Goal: Task Accomplishment & Management: Complete application form

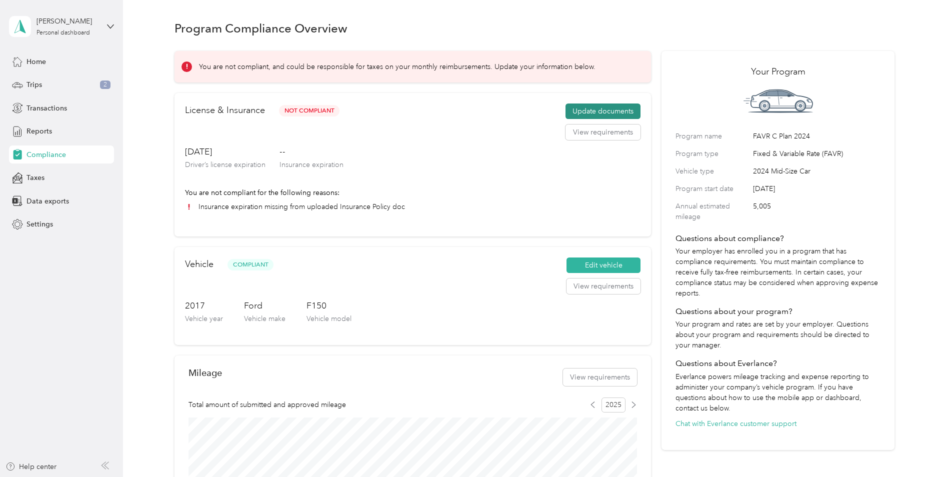
click at [594, 108] on button "Update documents" at bounding box center [603, 112] width 75 height 16
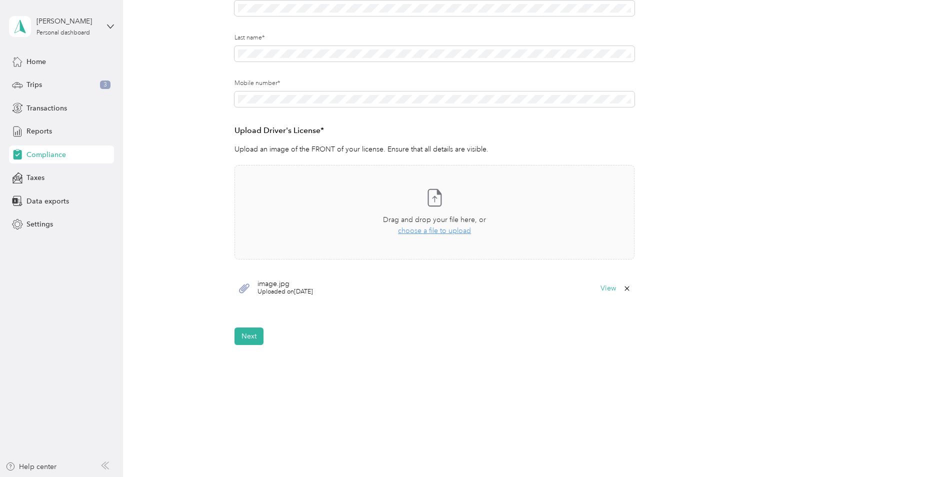
scroll to position [178, 0]
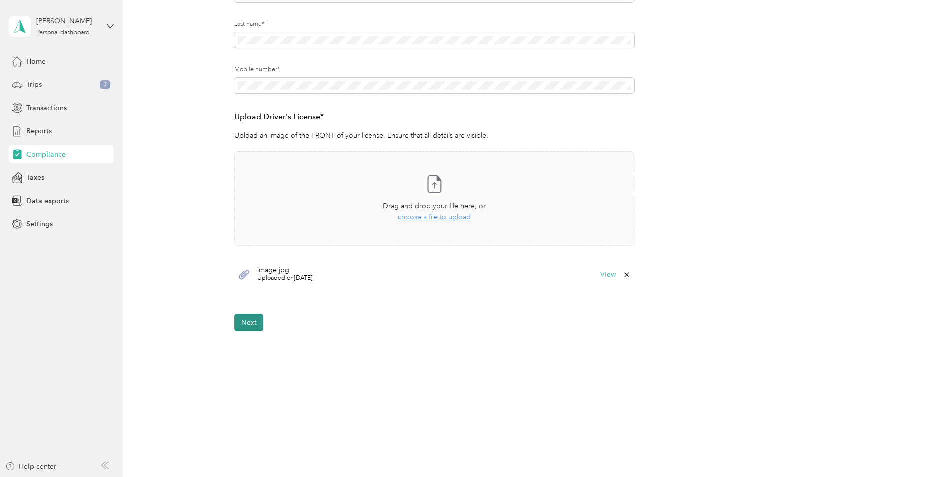
click at [248, 326] on button "Next" at bounding box center [249, 323] width 29 height 18
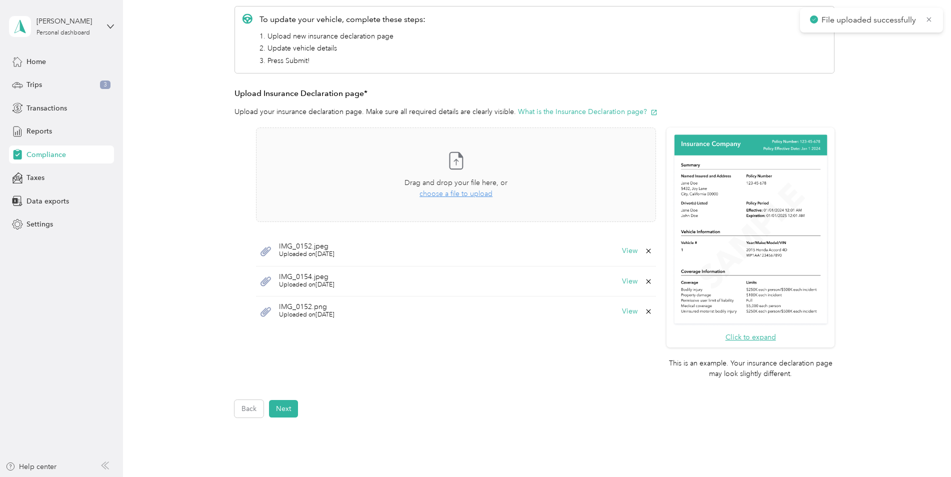
scroll to position [200, 0]
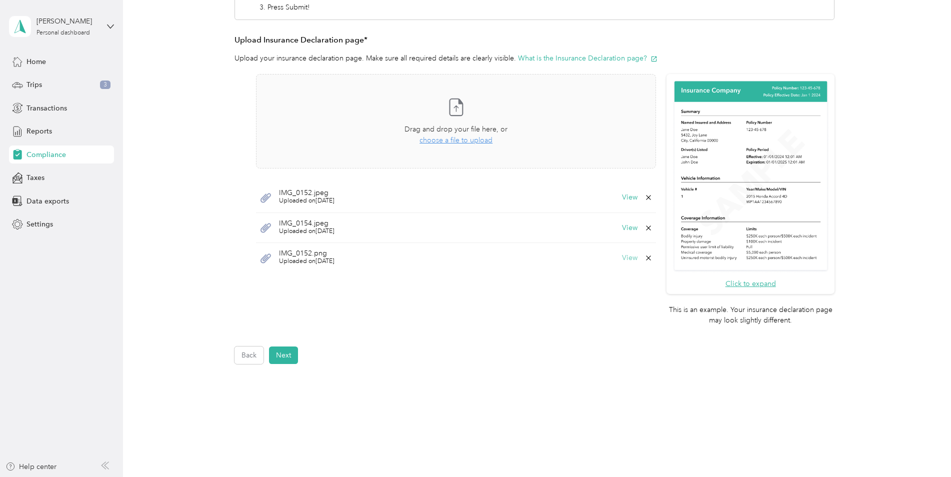
click at [634, 255] on button "View" at bounding box center [630, 258] width 16 height 7
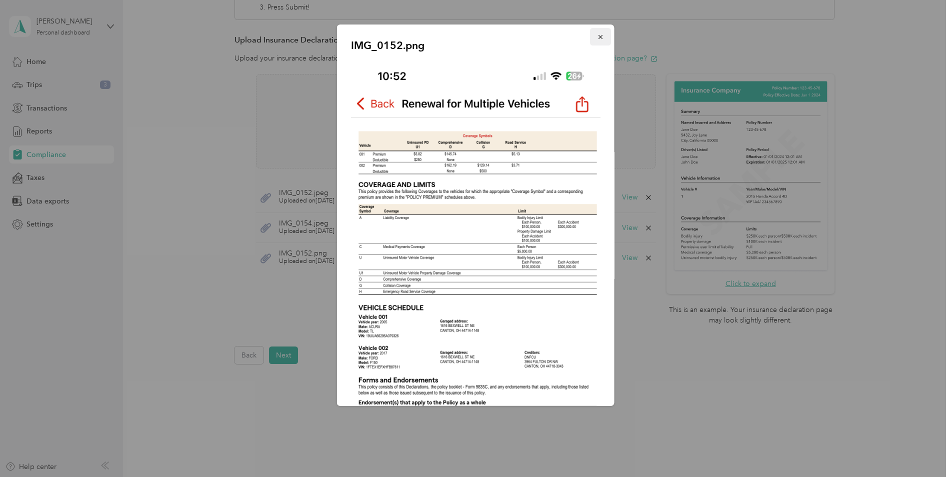
click at [597, 37] on icon "button" at bounding box center [600, 37] width 7 height 7
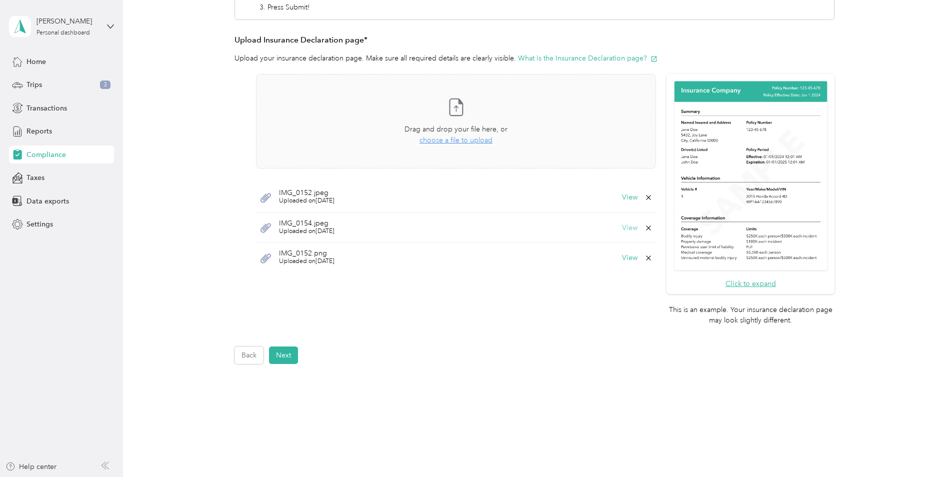
click at [628, 227] on button "View" at bounding box center [630, 228] width 16 height 7
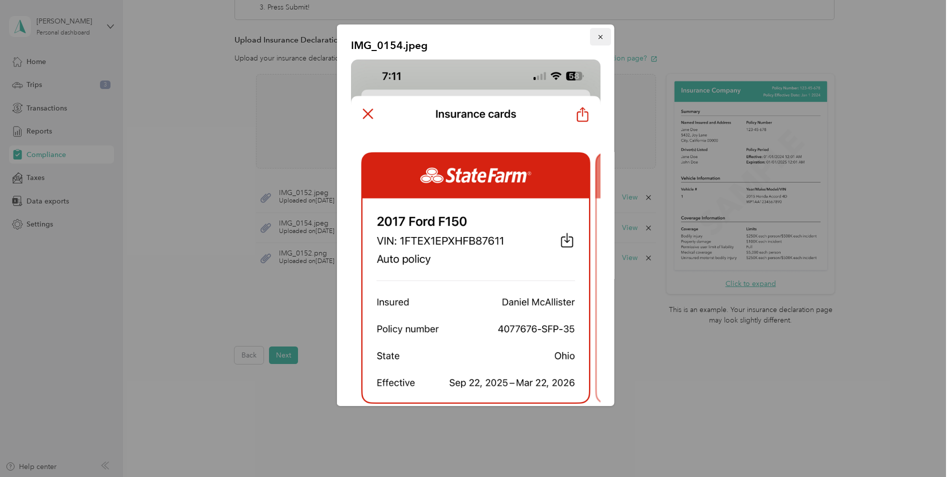
click at [597, 35] on icon "button" at bounding box center [600, 37] width 7 height 7
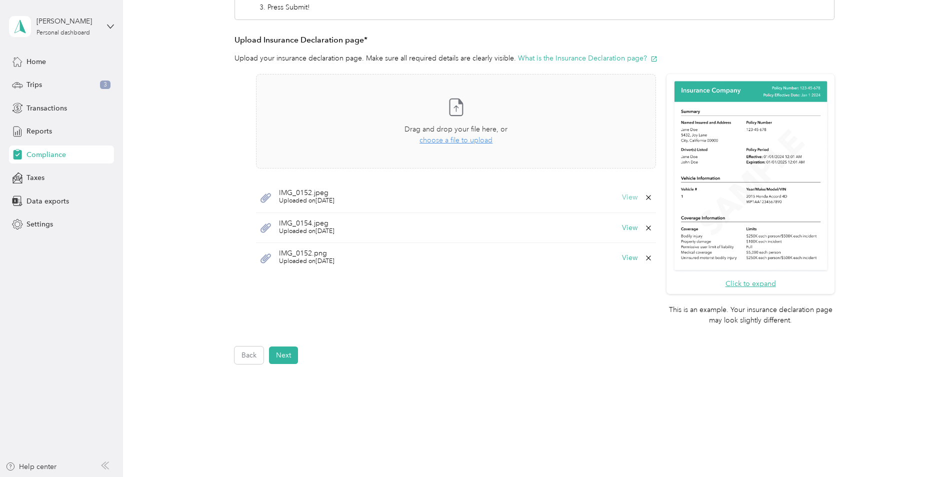
click at [631, 198] on button "View" at bounding box center [630, 197] width 16 height 7
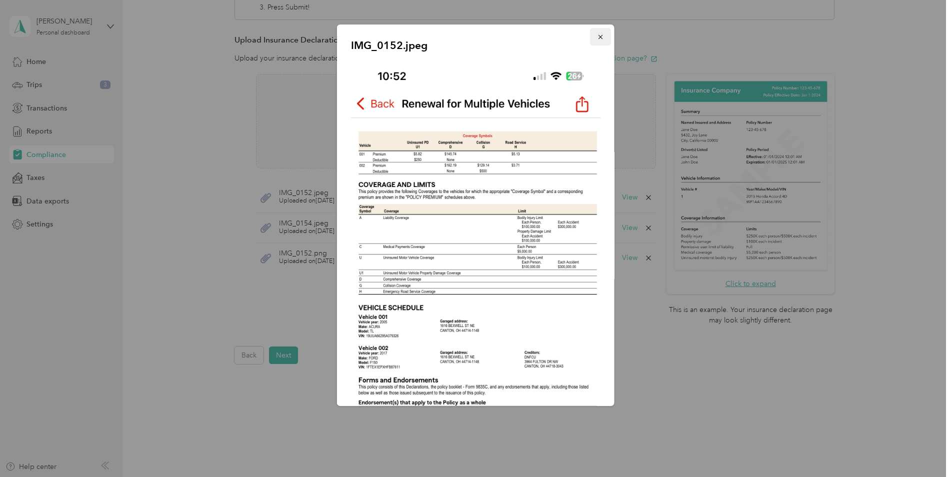
click at [597, 39] on icon "button" at bounding box center [600, 37] width 7 height 7
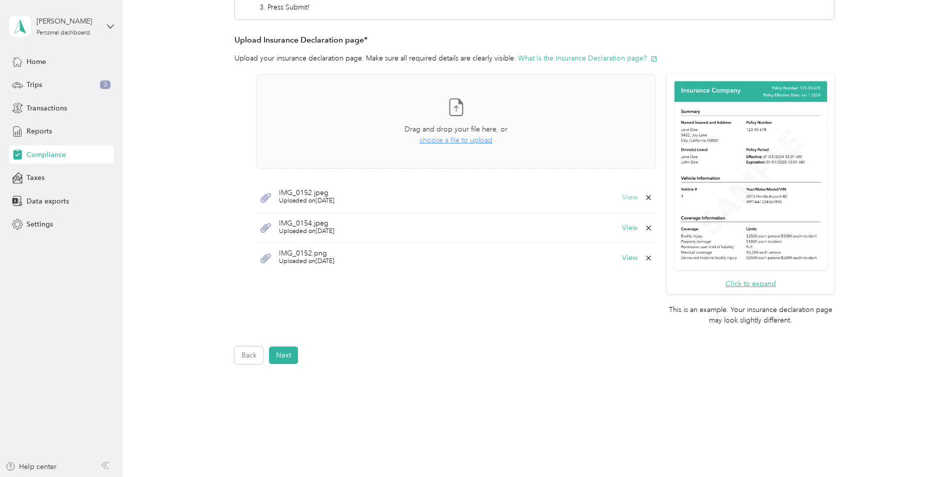
click at [626, 198] on button "View" at bounding box center [630, 197] width 16 height 7
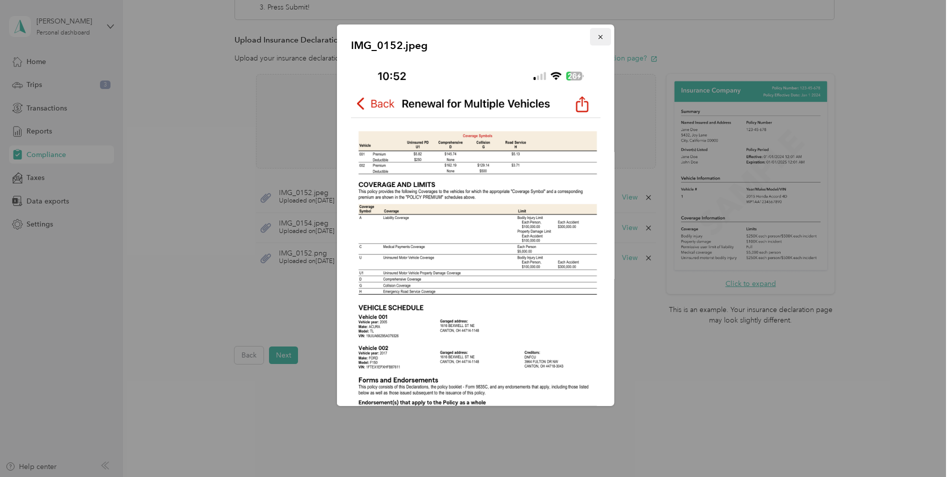
click at [597, 40] on icon "button" at bounding box center [600, 37] width 7 height 7
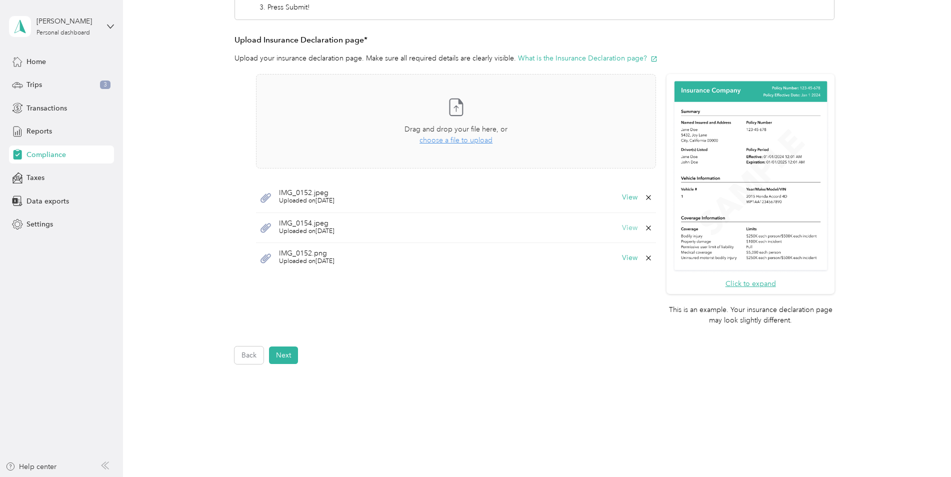
click at [628, 228] on button "View" at bounding box center [630, 228] width 16 height 7
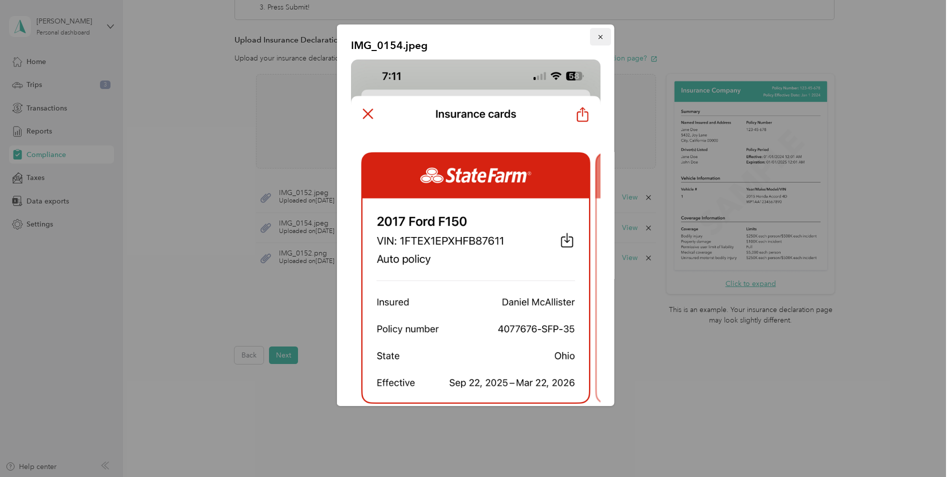
click at [597, 39] on icon "button" at bounding box center [600, 37] width 7 height 7
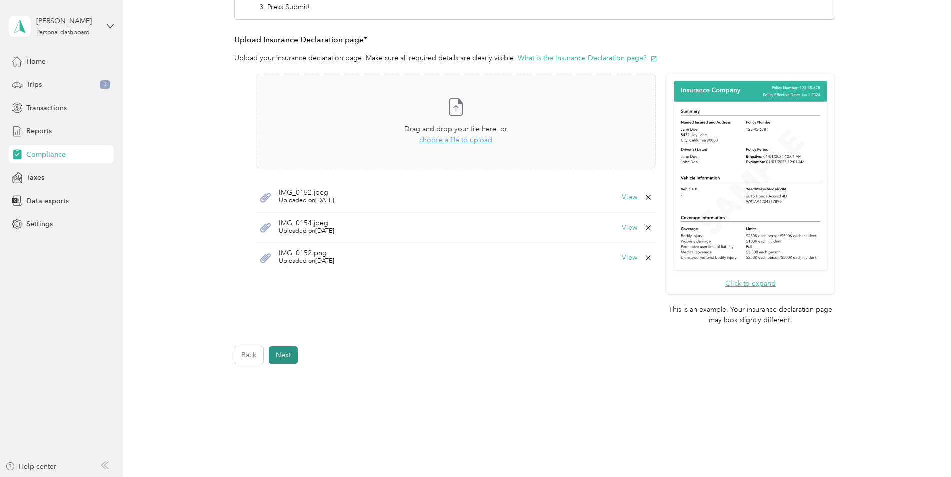
click at [295, 355] on button "Next" at bounding box center [283, 356] width 29 height 18
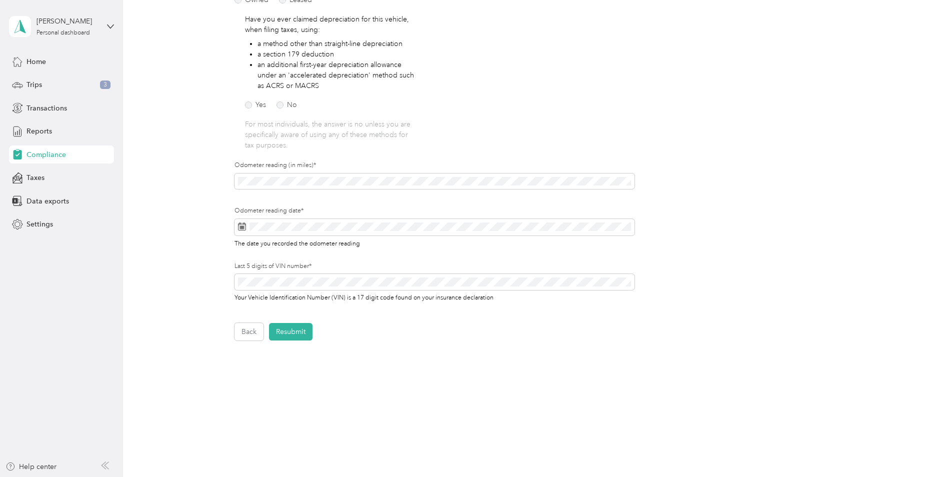
scroll to position [183, 0]
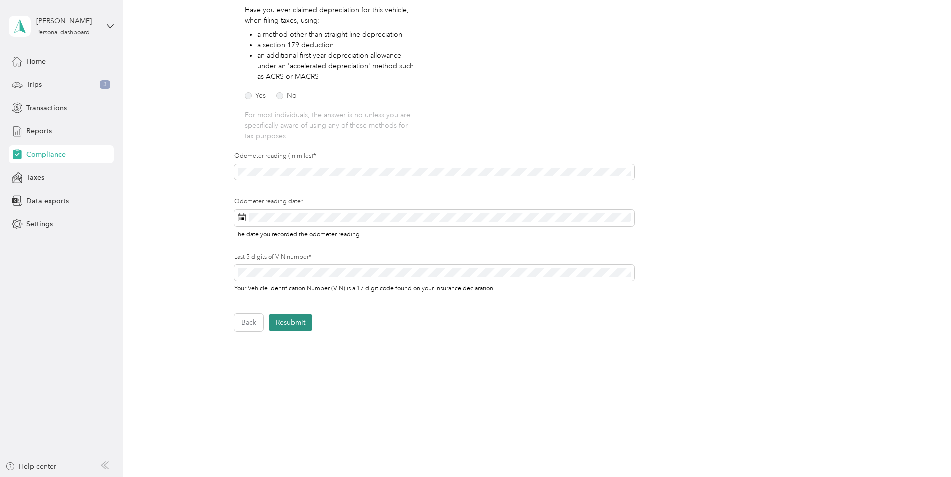
click at [296, 321] on button "Resubmit" at bounding box center [291, 323] width 44 height 18
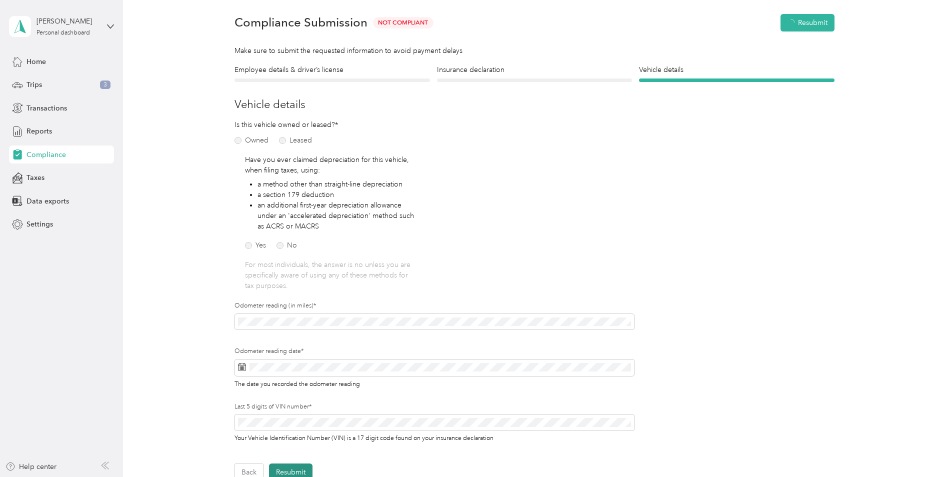
scroll to position [13, 0]
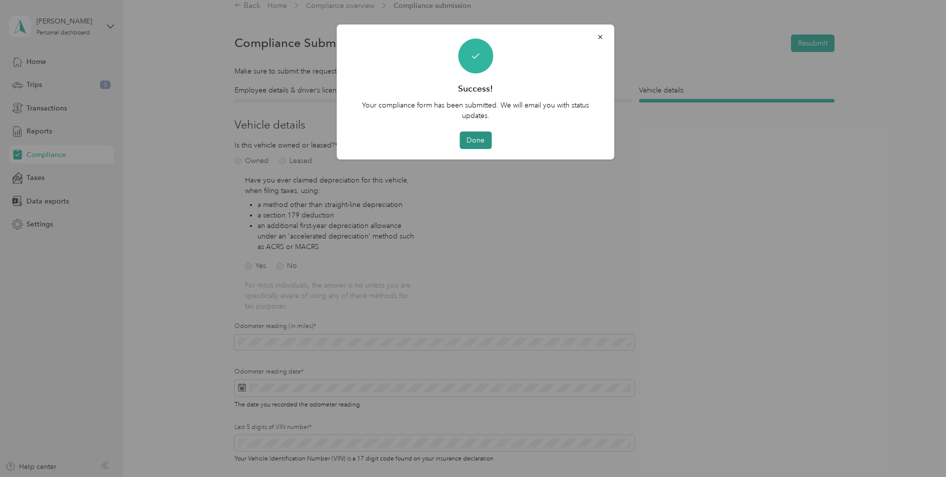
click at [478, 139] on button "Done" at bounding box center [476, 141] width 32 height 18
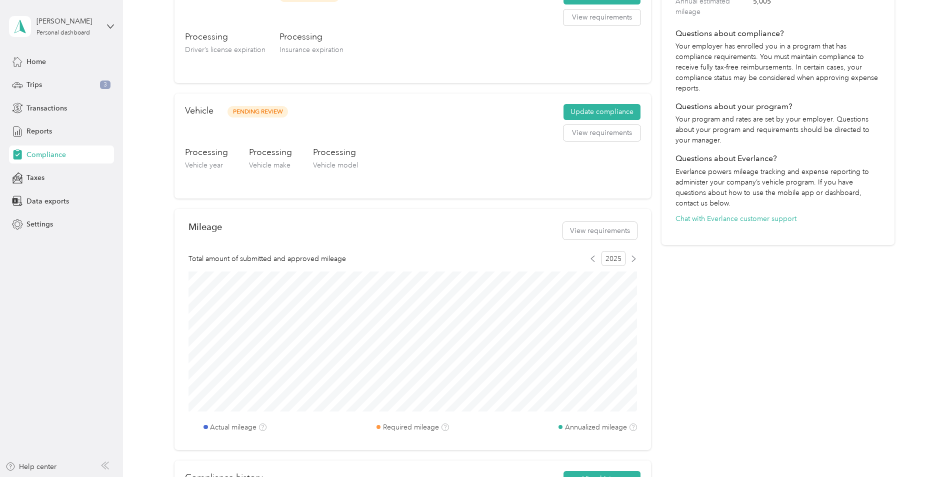
scroll to position [213, 0]
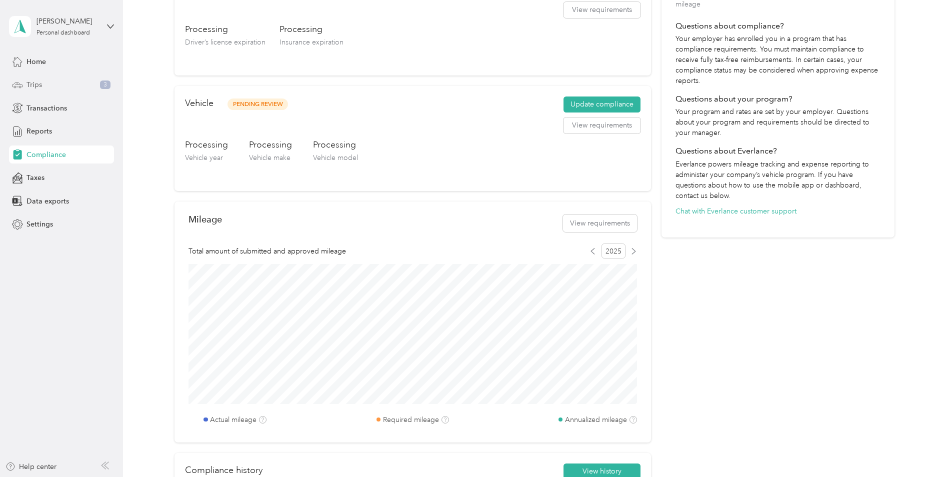
click at [73, 88] on div "Trips 3" at bounding box center [61, 85] width 105 height 18
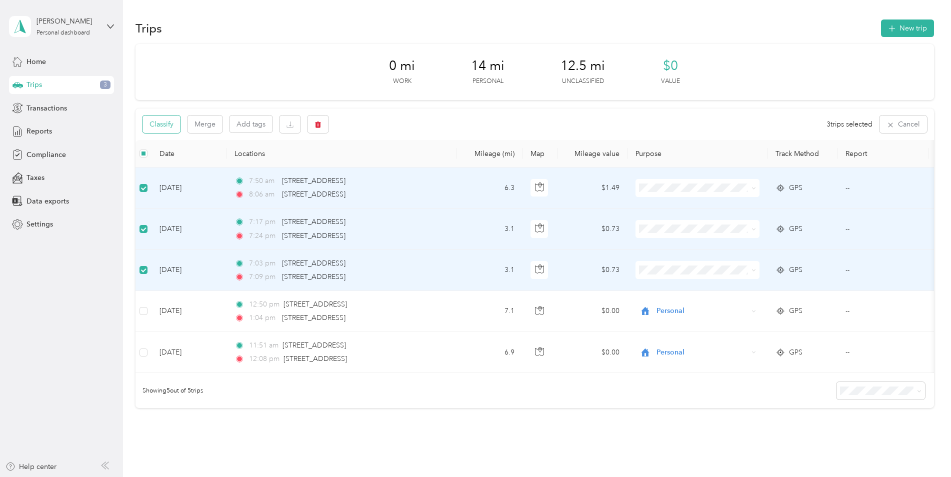
click at [163, 125] on button "Classify" at bounding box center [162, 125] width 38 height 18
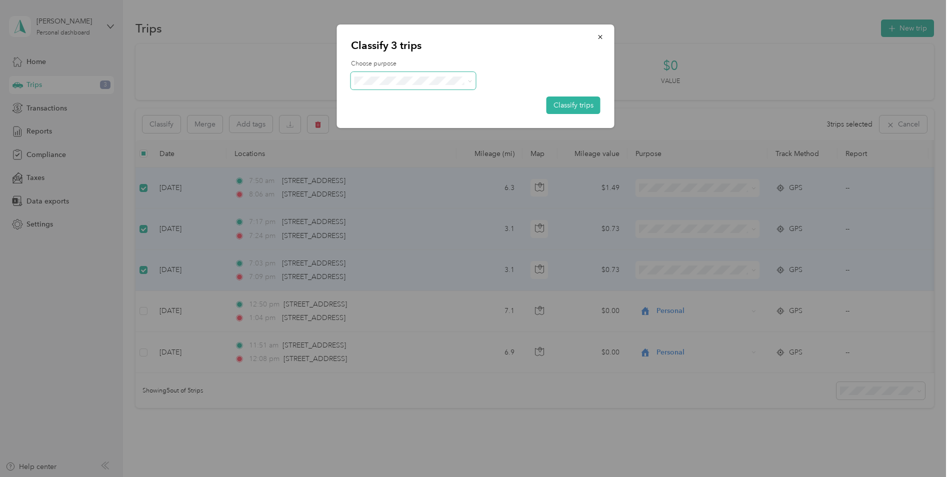
click at [469, 80] on icon at bounding box center [470, 81] width 5 height 5
click at [407, 119] on li "Personal" at bounding box center [413, 116] width 125 height 18
click at [565, 108] on button "Classify trips" at bounding box center [574, 106] width 54 height 18
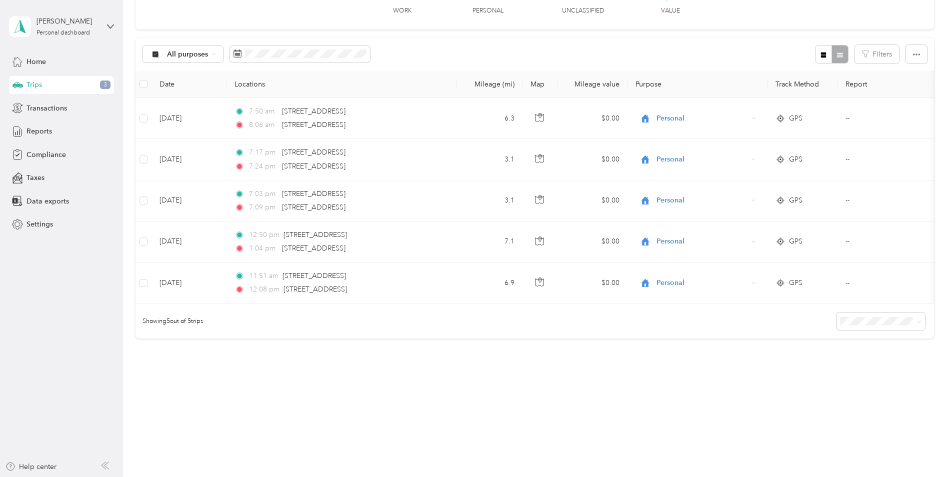
scroll to position [78, 0]
